Goal: Task Accomplishment & Management: Complete application form

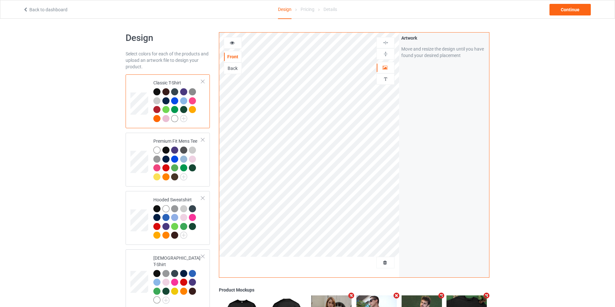
click at [438, 92] on div "Artwork Move and resize the design until you have found your desired placement" at bounding box center [444, 155] width 90 height 245
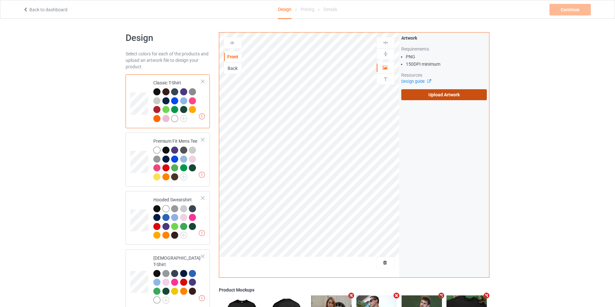
click at [453, 93] on label "Upload Artwork" at bounding box center [444, 94] width 86 height 11
click at [0, 0] on input "Upload Artwork" at bounding box center [0, 0] width 0 height 0
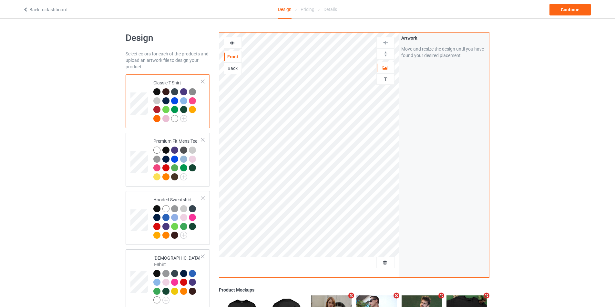
click at [174, 116] on div at bounding box center [174, 118] width 7 height 7
click at [566, 14] on div "Continue" at bounding box center [569, 10] width 41 height 12
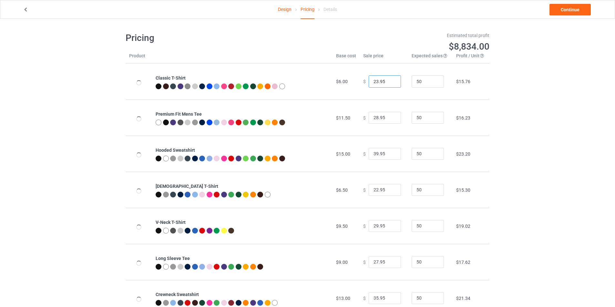
click at [390, 81] on input "23.95" at bounding box center [384, 82] width 32 height 12
type input "24.95"
click at [390, 81] on input "24.95" at bounding box center [384, 82] width 32 height 12
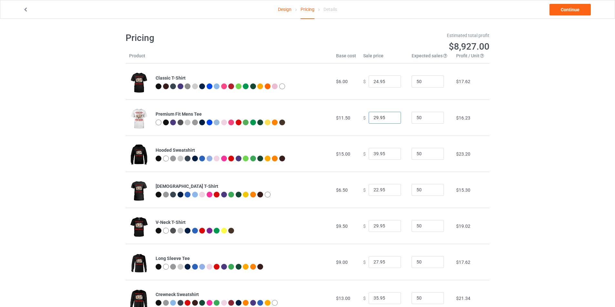
click at [390, 117] on input "29.95" at bounding box center [384, 118] width 32 height 12
click at [389, 117] on input "30.95" at bounding box center [384, 118] width 32 height 12
type input "31.95"
click at [389, 117] on input "31.95" at bounding box center [384, 118] width 32 height 12
type input "40.95"
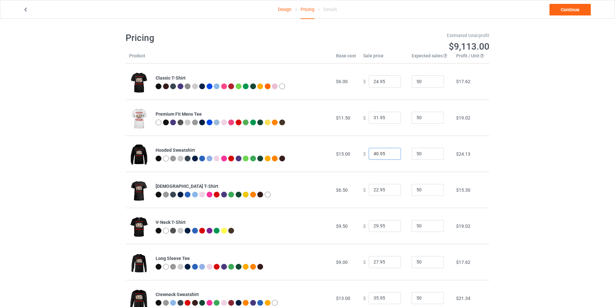
click at [388, 153] on input "40.95" at bounding box center [384, 154] width 32 height 12
type input "23.95"
click at [389, 189] on input "23.95" at bounding box center [384, 190] width 32 height 12
type input "30.95"
click at [390, 225] on input "30.95" at bounding box center [384, 226] width 32 height 12
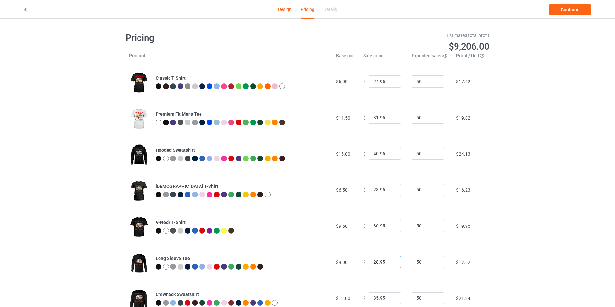
type input "28.95"
click at [390, 262] on input "28.95" at bounding box center [384, 263] width 32 height 12
click at [579, 7] on link "Continue" at bounding box center [569, 10] width 41 height 12
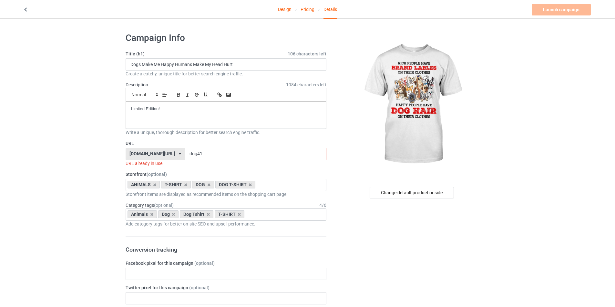
click at [199, 152] on input "dog41" at bounding box center [255, 154] width 141 height 12
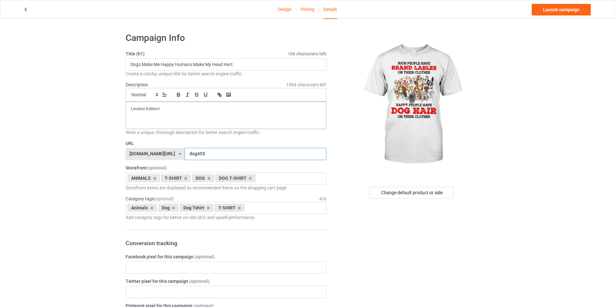
type input "dog455"
drag, startPoint x: 258, startPoint y: 65, endPoint x: 116, endPoint y: 68, distance: 142.0
click at [189, 65] on input "Rich people have bra" at bounding box center [226, 64] width 201 height 12
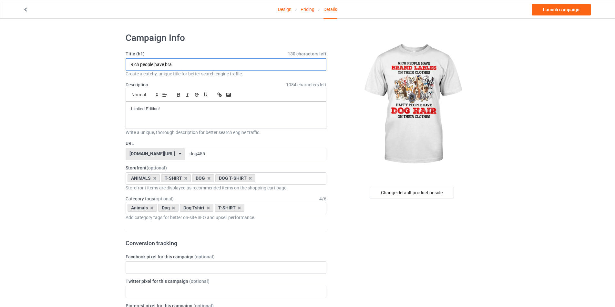
click at [183, 64] on input "Rich people have bra" at bounding box center [226, 64] width 201 height 12
paste input "People Have Brand Labels On Their Clothes Happy People V-Neck T-Shirt"
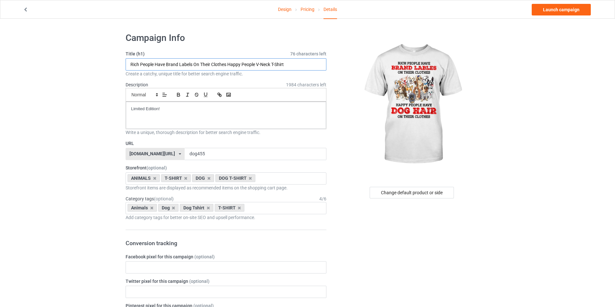
click at [292, 62] on input "Rich People Have Brand Labels On Their Clothes Happy People V-Neck T-Shirt" at bounding box center [226, 64] width 201 height 12
type input "Rich People Have Brand Labels On Their Clothes Happy People V-Neck T-Shirt"
click at [218, 117] on div "Limited Edition!" at bounding box center [226, 115] width 200 height 27
click at [206, 153] on input "dog455" at bounding box center [255, 154] width 141 height 12
drag, startPoint x: 207, startPoint y: 153, endPoint x: 162, endPoint y: 154, distance: 45.8
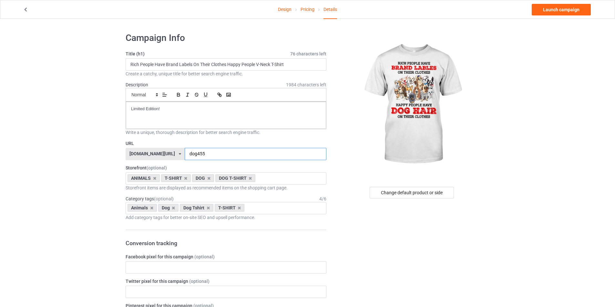
click at [162, 154] on div "[DOMAIN_NAME][URL] [DOMAIN_NAME][URL] [DOMAIN_NAME]/ [DOMAIN_NAME]/ [DOMAIN_NAM…" at bounding box center [226, 154] width 201 height 12
click at [193, 153] on input "richpaople" at bounding box center [255, 154] width 141 height 12
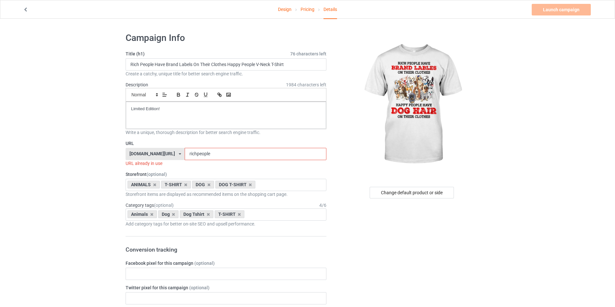
click at [203, 154] on input "richpeople" at bounding box center [255, 154] width 141 height 12
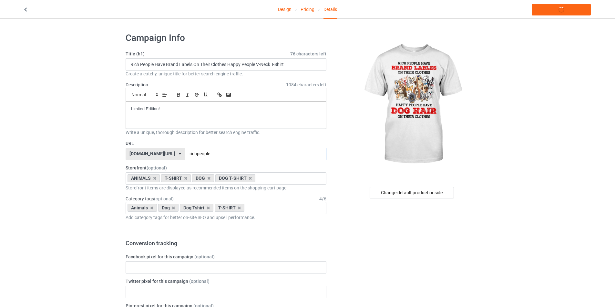
type input "richpeople-1"
click at [551, 9] on link "Launch campaign" at bounding box center [560, 10] width 59 height 12
